Goal: Transaction & Acquisition: Purchase product/service

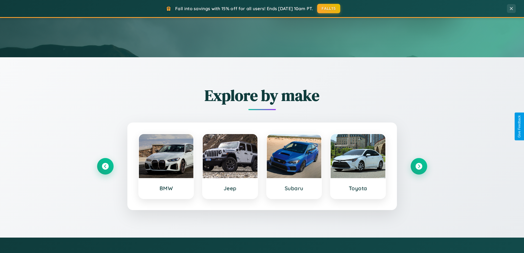
scroll to position [379, 0]
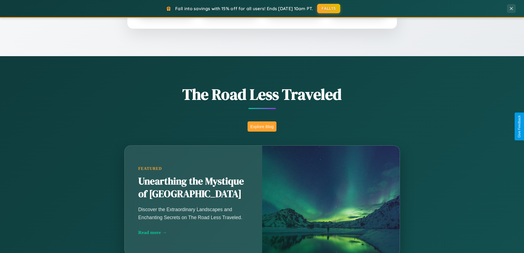
click at [262, 126] on button "Explore Blog" at bounding box center [262, 126] width 29 height 10
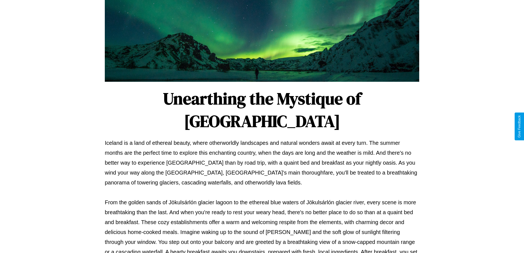
scroll to position [178, 0]
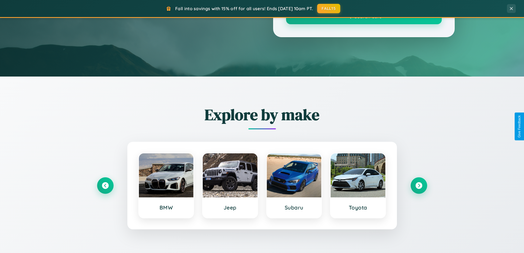
scroll to position [379, 0]
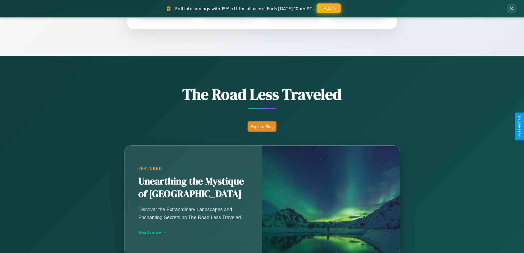
click at [329, 8] on button "FALL15" at bounding box center [329, 8] width 24 height 10
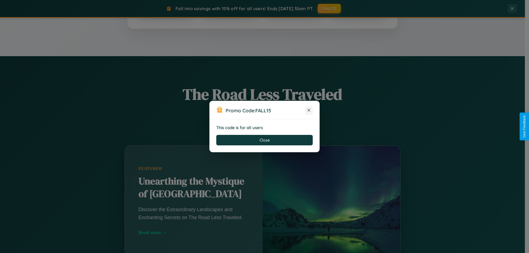
click at [309, 110] on icon at bounding box center [309, 110] width 6 height 6
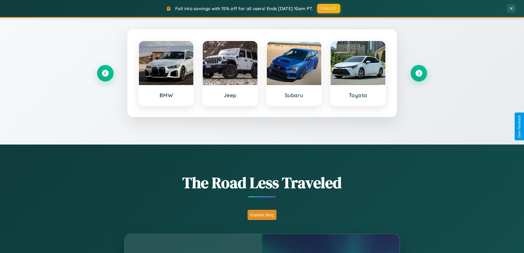
scroll to position [237, 0]
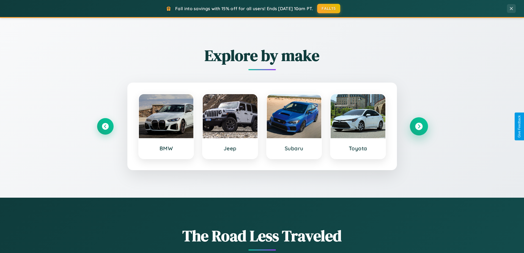
click at [419, 126] on icon at bounding box center [418, 126] width 7 height 7
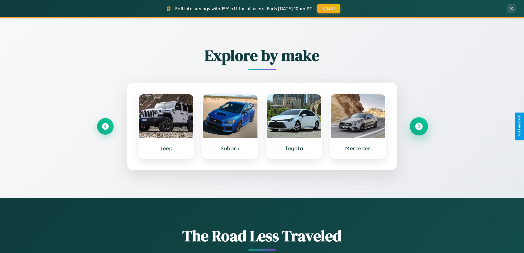
click at [419, 126] on icon at bounding box center [418, 126] width 7 height 7
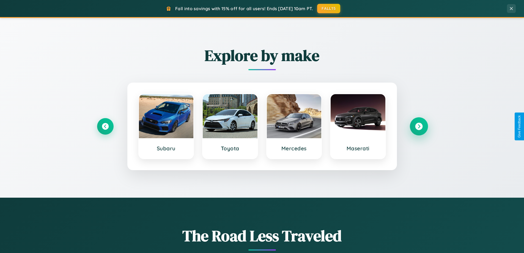
click at [419, 126] on icon at bounding box center [418, 126] width 7 height 7
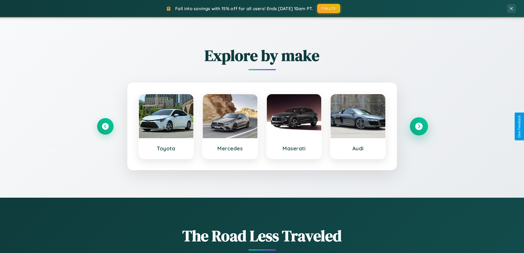
click at [419, 126] on icon at bounding box center [418, 126] width 7 height 7
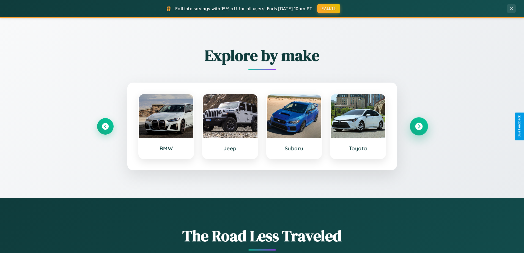
scroll to position [16, 0]
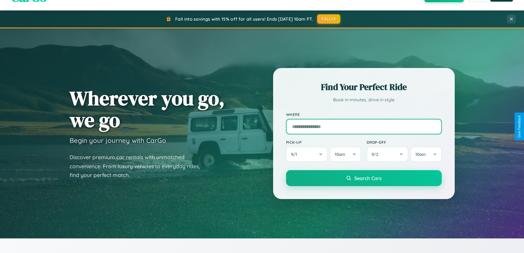
click at [364, 126] on input "text" at bounding box center [364, 126] width 156 height 15
type input "********"
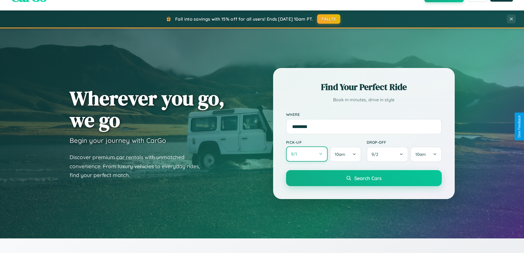
click at [307, 154] on button "9 / 1" at bounding box center [307, 153] width 42 height 15
select select "*"
select select "****"
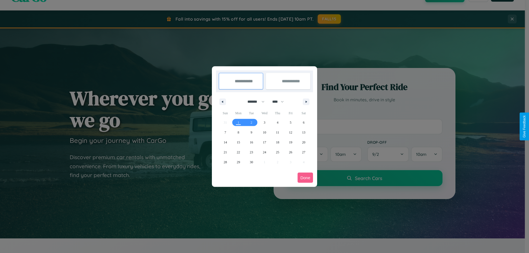
click at [253, 102] on select "******* ******** ***** ***** *** **** **** ****** ********* ******* ******** **…" at bounding box center [254, 101] width 23 height 9
select select "*"
drag, startPoint x: 280, startPoint y: 102, endPoint x: 264, endPoint y: 110, distance: 18.2
click at [280, 102] on select "**** **** **** **** **** **** **** **** **** **** **** **** **** **** **** ****…" at bounding box center [277, 101] width 17 height 9
select select "****"
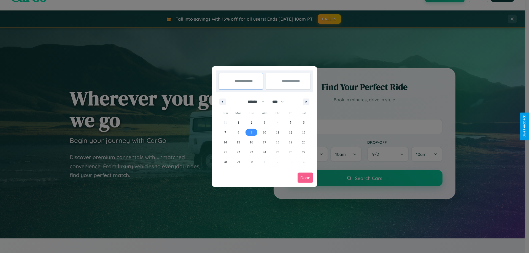
click at [251, 132] on span "9" at bounding box center [251, 132] width 2 height 10
type input "**********"
click at [303, 132] on span "13" at bounding box center [303, 132] width 3 height 10
type input "**********"
click at [305, 178] on button "Done" at bounding box center [304, 178] width 15 height 10
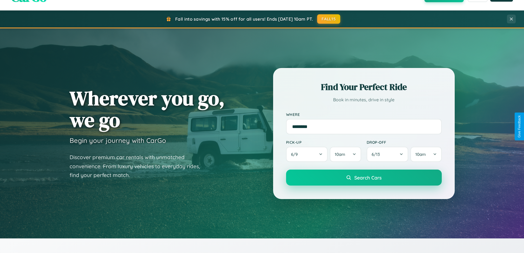
click at [364, 178] on span "Search Cars" at bounding box center [368, 178] width 27 height 6
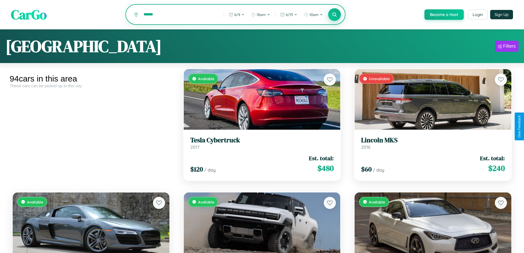
type input "******"
click at [334, 15] on icon at bounding box center [334, 14] width 5 height 5
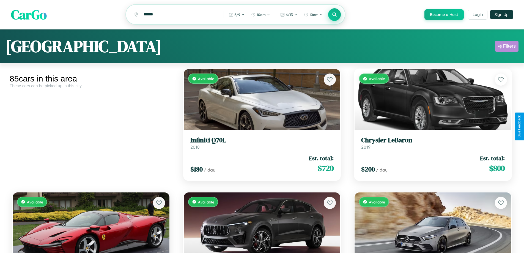
click at [507, 47] on div "Filters" at bounding box center [509, 46] width 13 height 6
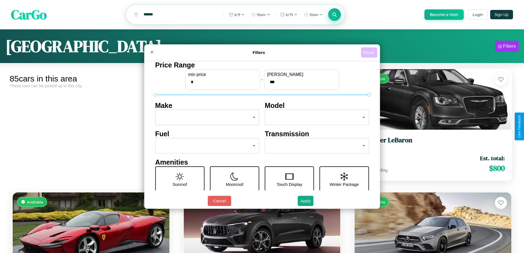
click at [370, 52] on button "Reset" at bounding box center [369, 52] width 16 height 10
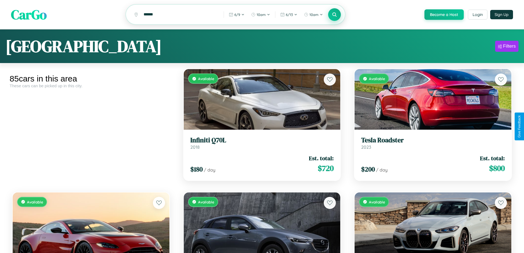
scroll to position [1187, 0]
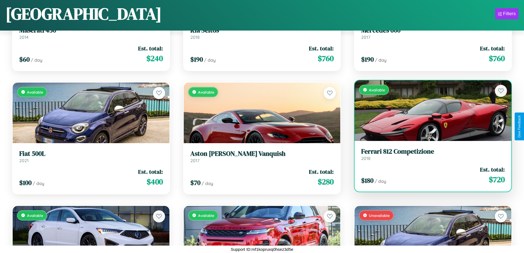
click at [430, 156] on link "Ferrari 812 Competizione 2018" at bounding box center [433, 154] width 144 height 13
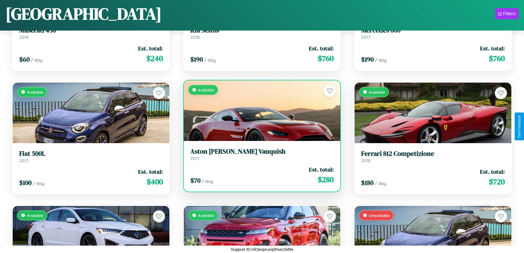
scroll to position [1310, 0]
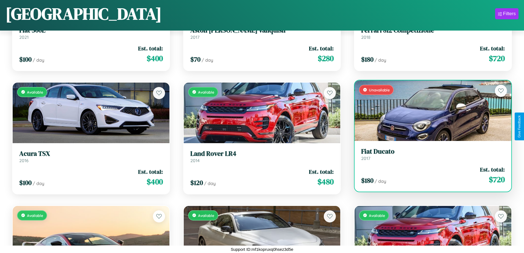
click at [430, 154] on h3 "Fiat Ducato" at bounding box center [433, 152] width 144 height 8
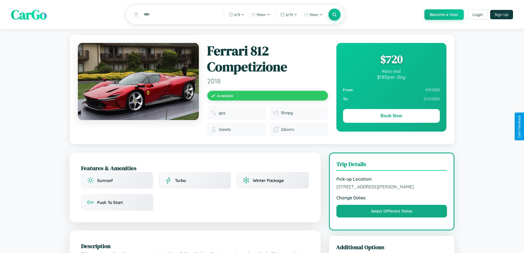
click at [391, 60] on div "$ 720" at bounding box center [391, 59] width 97 height 15
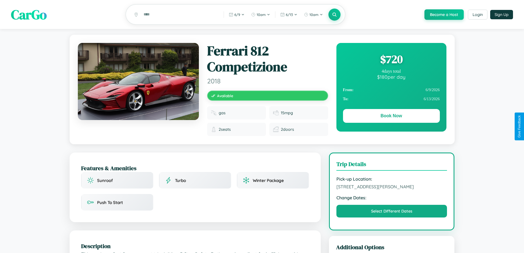
click at [391, 60] on div "$ 720" at bounding box center [391, 59] width 97 height 15
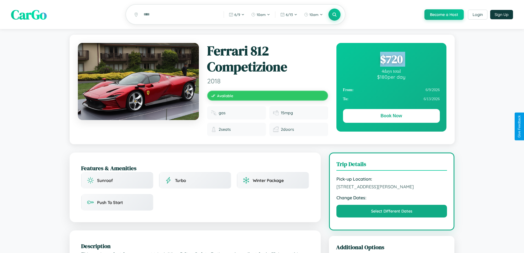
click at [391, 60] on div "$ 720" at bounding box center [391, 59] width 97 height 15
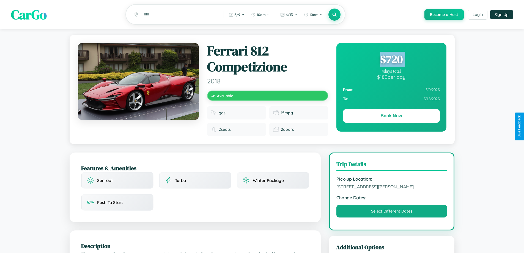
click at [391, 60] on div "$ 720" at bounding box center [391, 59] width 97 height 15
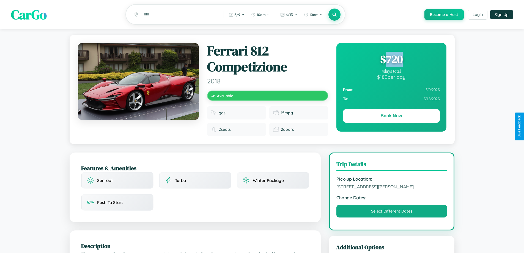
click at [391, 60] on div "$ 720" at bounding box center [391, 59] width 97 height 15
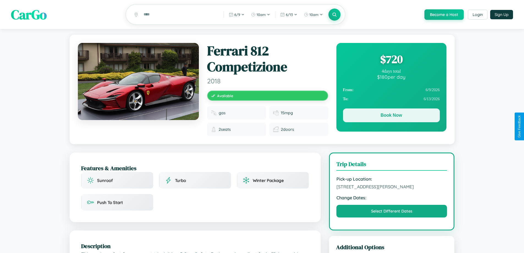
click at [391, 116] on button "Book Now" at bounding box center [391, 115] width 97 height 14
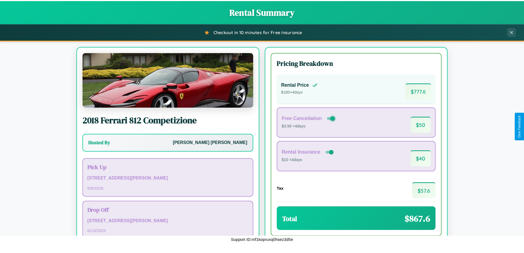
scroll to position [38, 0]
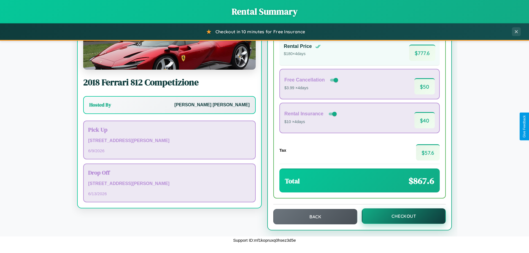
click at [400, 216] on button "Checkout" at bounding box center [403, 215] width 84 height 15
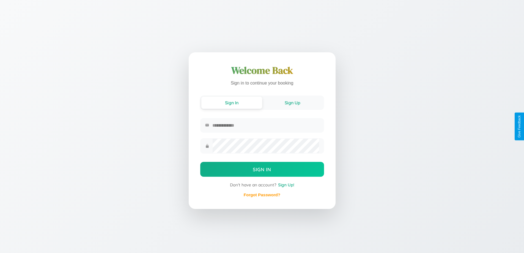
click at [293, 102] on button "Sign Up" at bounding box center [292, 103] width 61 height 12
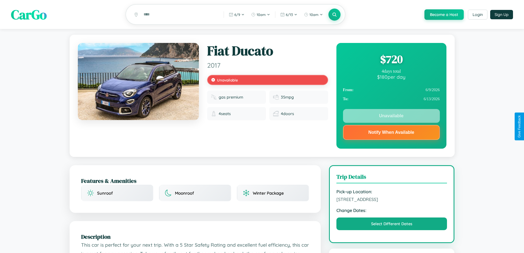
scroll to position [77, 0]
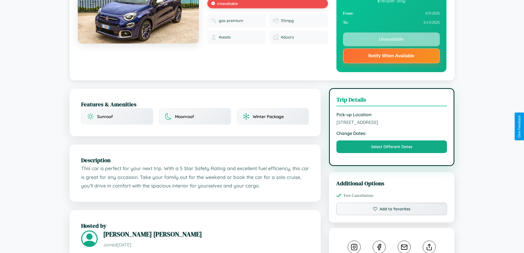
click at [392, 125] on span "[STREET_ADDRESS]" at bounding box center [392, 122] width 111 height 6
click at [392, 125] on span "130 School Street Sydney New South Wales 65918 Australia" at bounding box center [392, 122] width 111 height 6
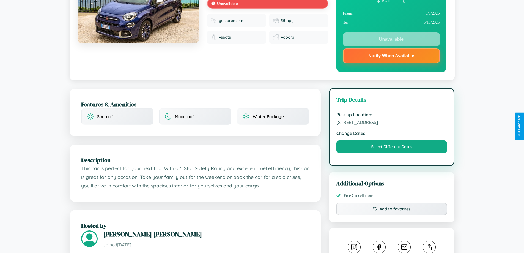
click at [392, 125] on span "130 School Street Sydney New South Wales 65918 Australia" at bounding box center [392, 122] width 111 height 6
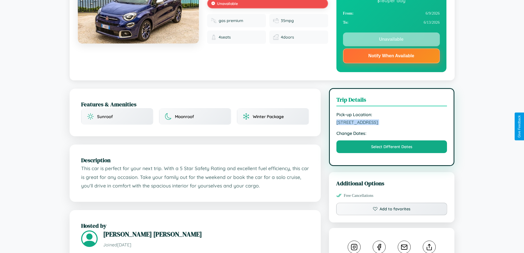
click at [392, 125] on span "130 School Street Sydney New South Wales 65918 Australia" at bounding box center [392, 122] width 111 height 6
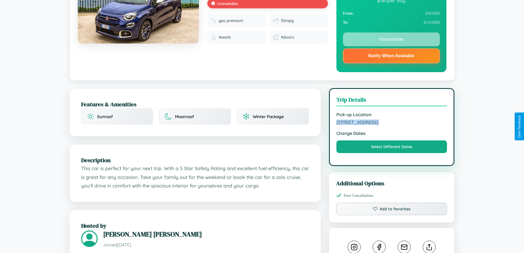
click at [392, 125] on span "130 School Street Sydney New South Wales 65918 Australia" at bounding box center [392, 122] width 111 height 6
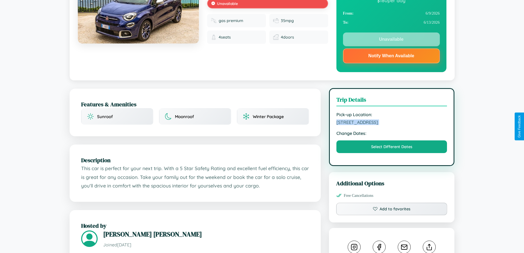
click at [392, 125] on span "130 School Street Sydney New South Wales 65918 Australia" at bounding box center [392, 122] width 111 height 6
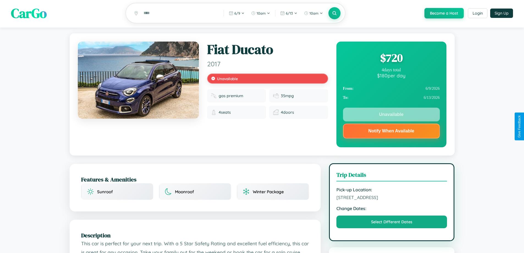
scroll to position [0, 0]
